Goal: Information Seeking & Learning: Learn about a topic

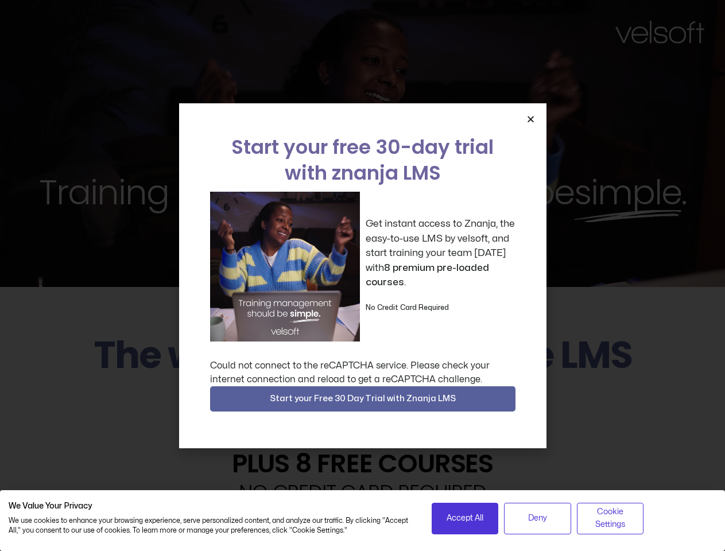
click at [362, 276] on div "Get instant access to Znanja, the easy-to-use LMS by velsoft, and start trainin…" at bounding box center [363, 267] width 306 height 150
click at [531, 119] on icon "Close" at bounding box center [531, 119] width 9 height 9
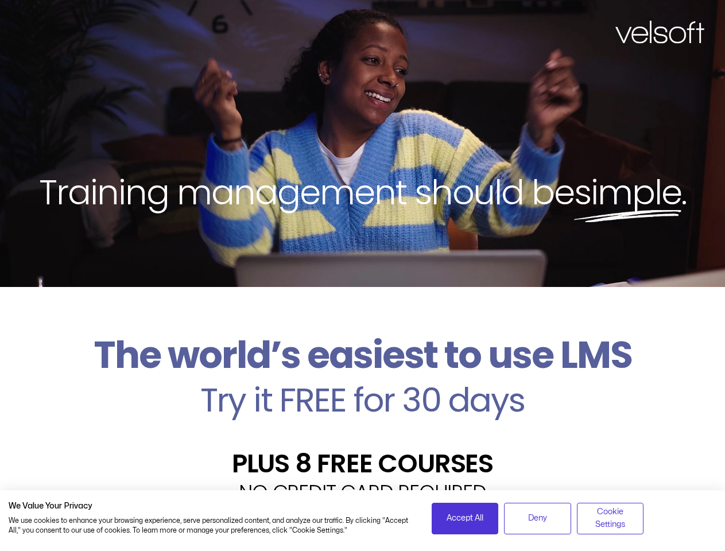
click at [363, 399] on h2 "Try it FREE for 30 days" at bounding box center [363, 400] width 708 height 33
click at [465, 519] on span "Accept All" at bounding box center [465, 518] width 37 height 13
click at [538, 519] on div "Velsoft’s Znanja LMS is built for small and medium-sized businesses that want t…" at bounding box center [363, 550] width 708 height 84
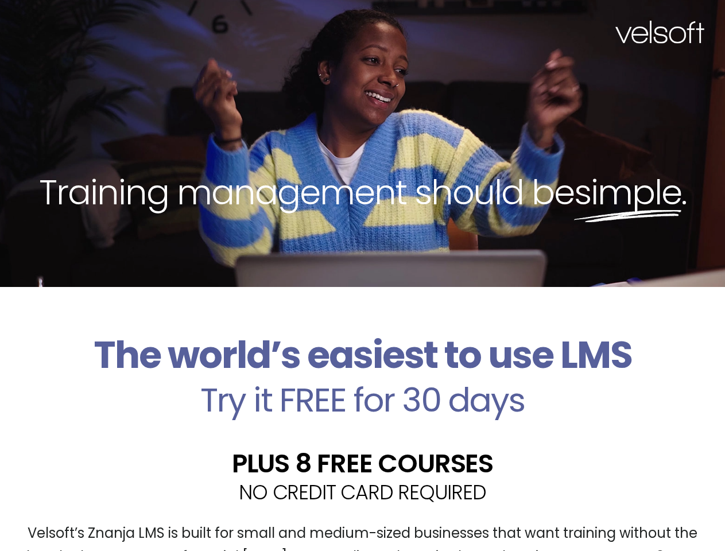
click at [611, 519] on div "Velsoft’s Znanja LMS is built for small and medium-sized businesses that want t…" at bounding box center [363, 550] width 708 height 84
